Goal: Use online tool/utility: Utilize a website feature to perform a specific function

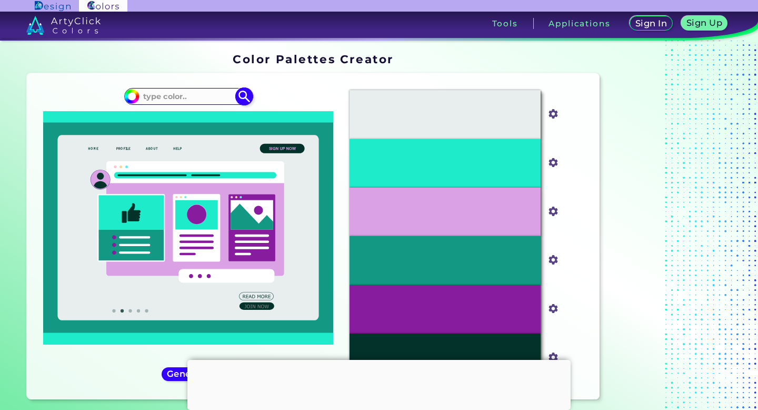
click at [194, 101] on input at bounding box center [189, 96] width 98 height 14
paste input "489820"
type input "489820"
type input "#000000"
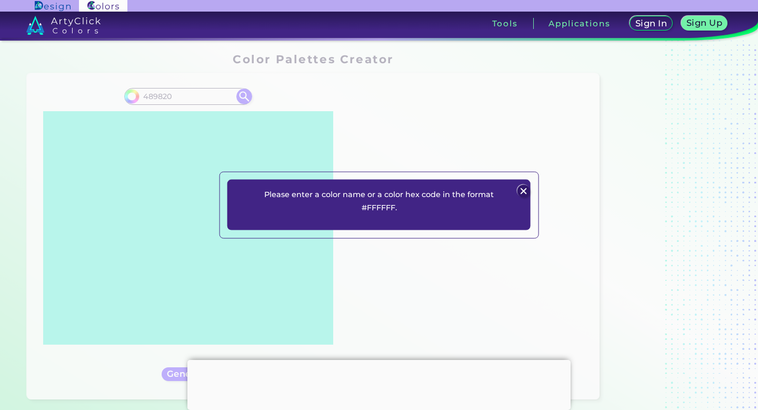
click at [393, 210] on p "Please enter a color name or a color hex code in the format #FFFFFF." at bounding box center [379, 201] width 253 height 26
click at [519, 190] on img at bounding box center [523, 190] width 13 height 13
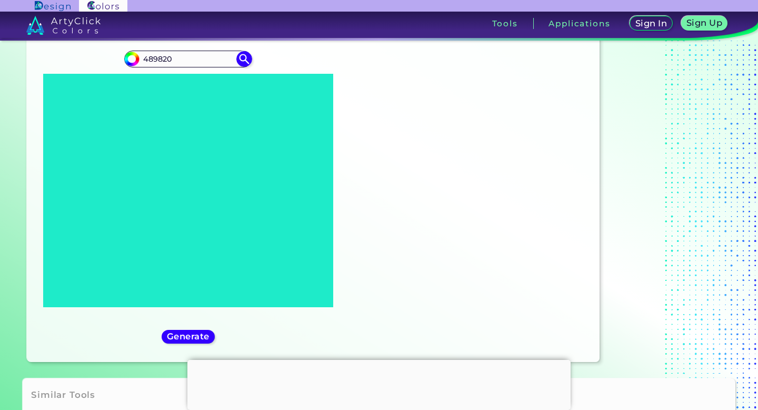
scroll to position [38, 0]
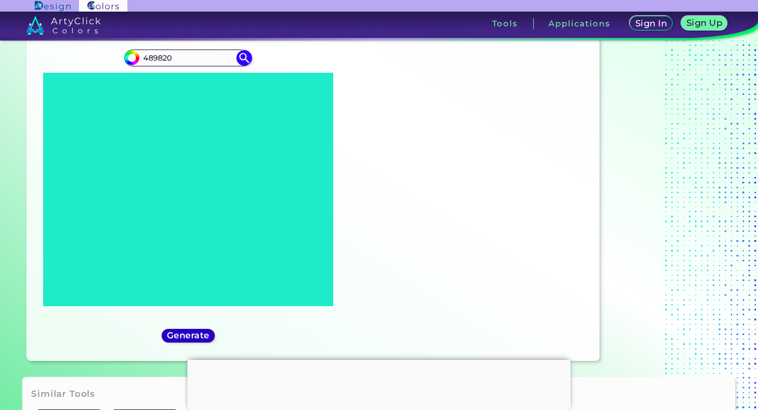
click at [190, 332] on h5 "Generate" at bounding box center [188, 335] width 38 height 8
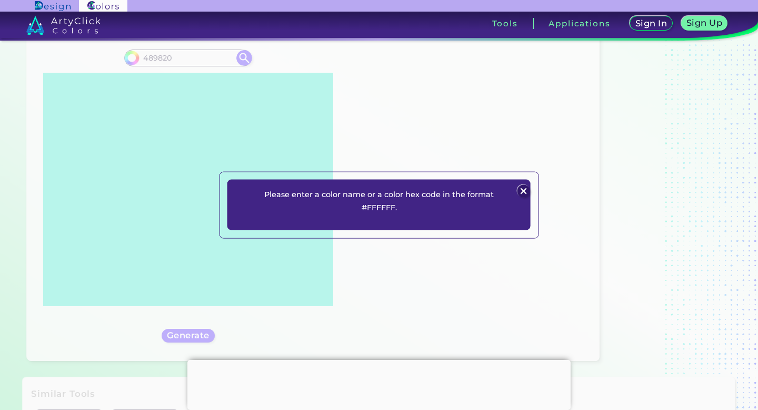
click at [517, 186] on div at bounding box center [523, 191] width 14 height 14
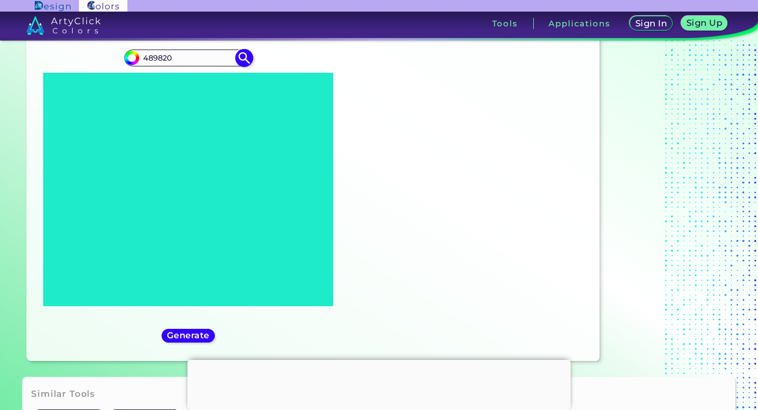
click at [145, 57] on input "489820" at bounding box center [189, 58] width 98 height 14
type input "#489820"
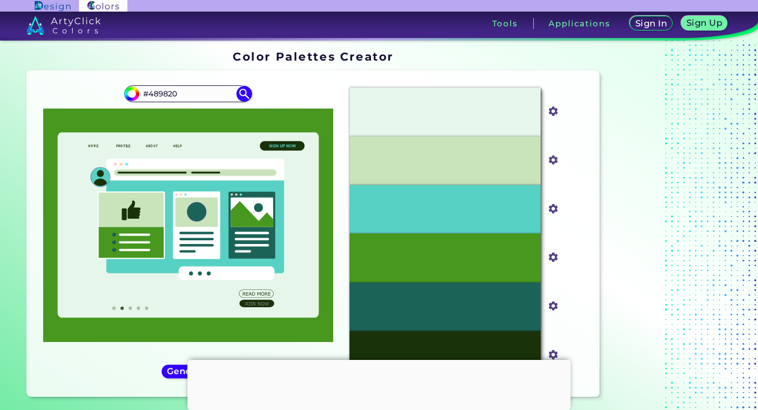
scroll to position [0, 0]
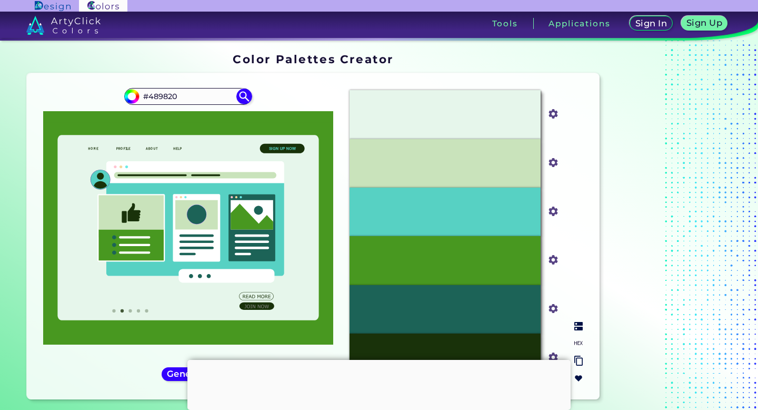
click at [425, 314] on div "#1C6357" at bounding box center [445, 309] width 191 height 48
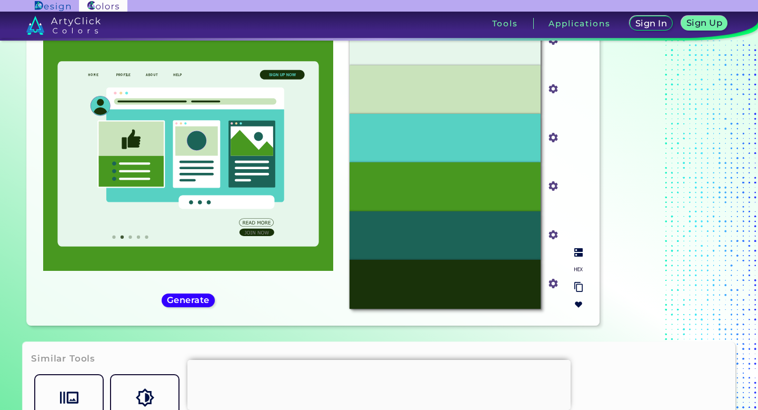
scroll to position [74, 0]
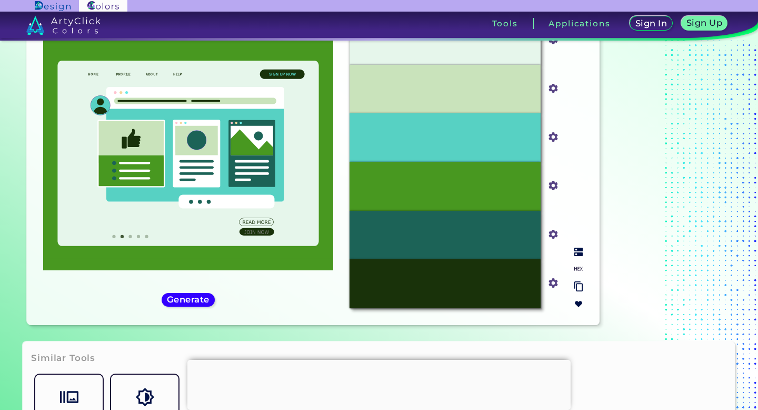
click at [510, 214] on div "#1C6357" at bounding box center [445, 235] width 191 height 48
click at [517, 243] on div "#1C6357" at bounding box center [445, 235] width 191 height 48
click at [550, 237] on input "#1c6357" at bounding box center [550, 232] width 13 height 13
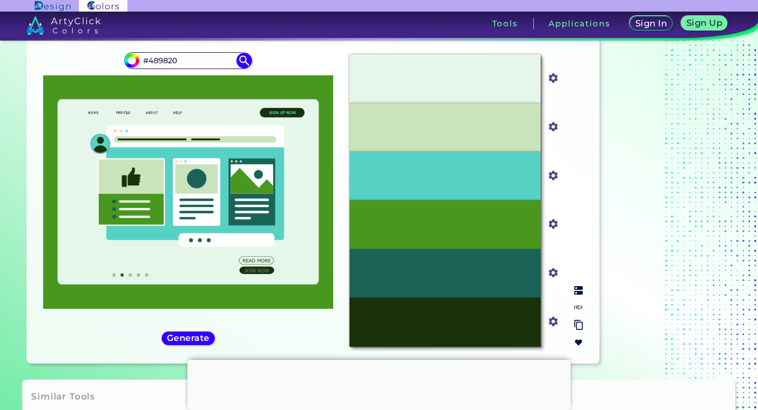
scroll to position [0, 0]
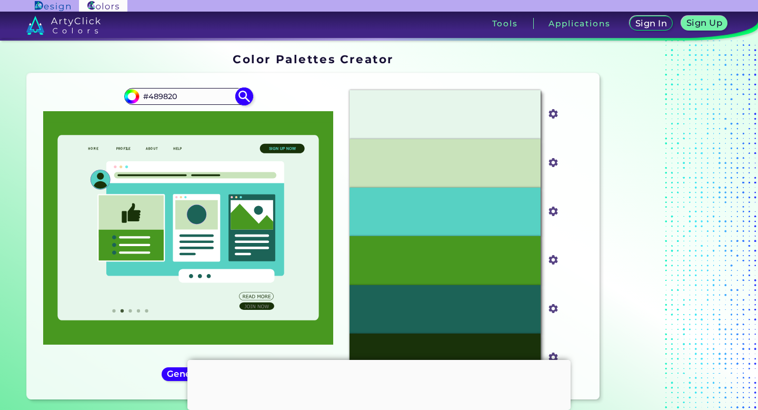
click at [184, 95] on input "#489820" at bounding box center [189, 96] width 98 height 14
paste input "444f3"
type input "#4444f3"
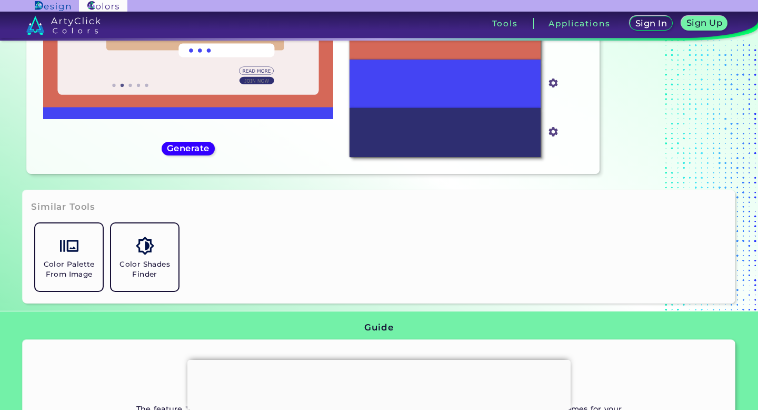
scroll to position [227, 0]
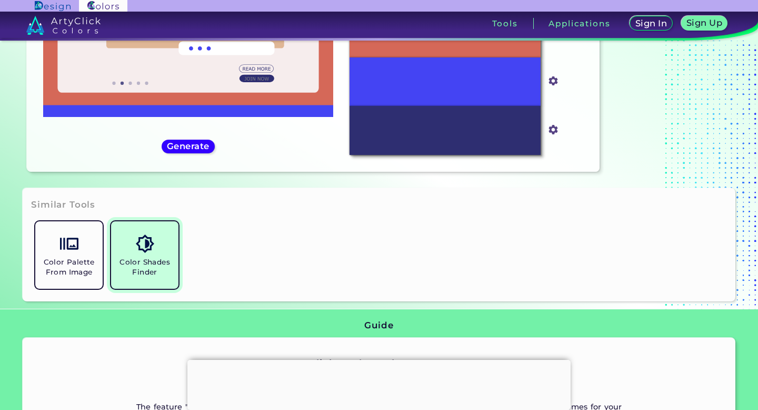
click at [157, 256] on link "Color Shades Finder" at bounding box center [145, 255] width 76 height 76
